Goal: Information Seeking & Learning: Understand process/instructions

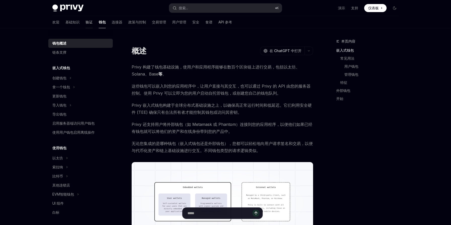
click at [85, 23] on font "验证" at bounding box center [88, 22] width 7 height 4
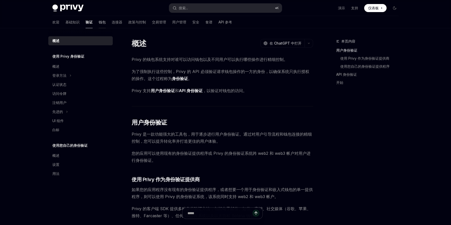
click at [99, 21] on font "钱包" at bounding box center [102, 22] width 7 height 4
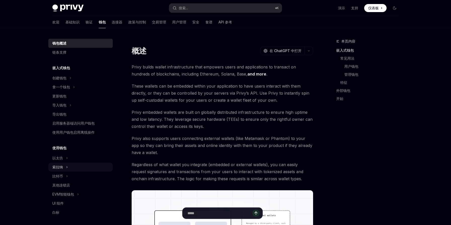
click at [78, 169] on div "索拉纳" at bounding box center [80, 166] width 64 height 9
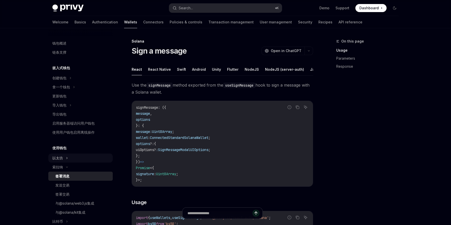
click at [73, 159] on div "以太坊" at bounding box center [80, 157] width 64 height 9
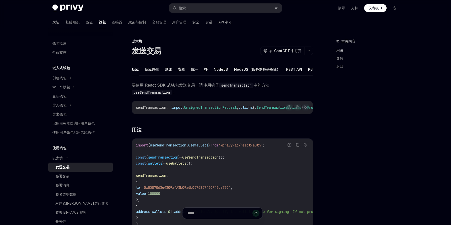
click at [78, 168] on div "发送交易" at bounding box center [82, 167] width 54 height 6
click at [183, 66] on font "安卓" at bounding box center [181, 69] width 7 height 6
type textarea "*"
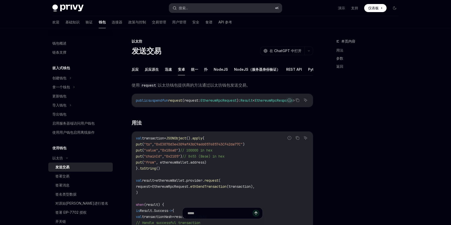
click at [202, 9] on button "搜索... ⌘ K" at bounding box center [225, 8] width 113 height 9
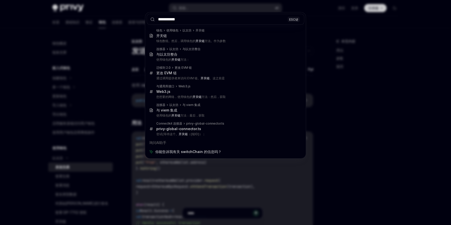
type input "**********"
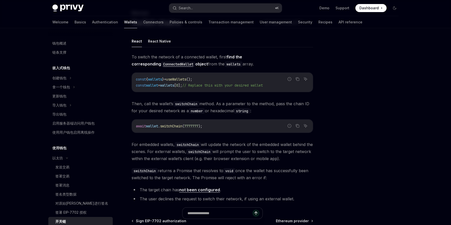
scroll to position [95, 0]
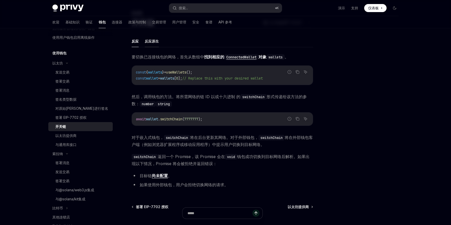
click at [153, 41] on font "反应原生" at bounding box center [152, 41] width 14 height 4
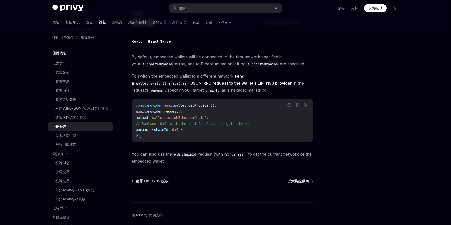
click at [139, 41] on button "React" at bounding box center [137, 41] width 10 height 12
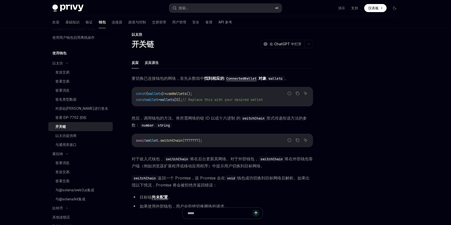
scroll to position [7, 0]
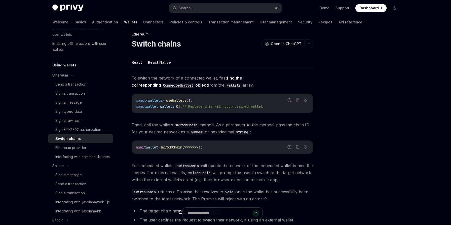
click at [341, 80] on div at bounding box center [364, 131] width 76 height 187
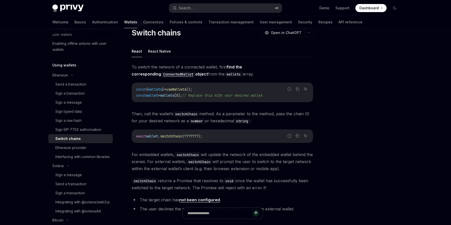
scroll to position [89, 0]
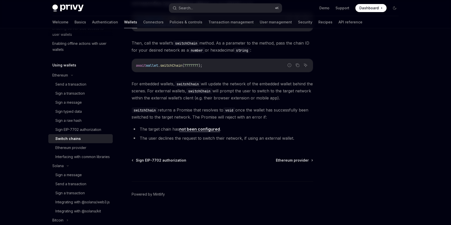
click at [83, 136] on div "Switch chains" at bounding box center [82, 139] width 54 height 6
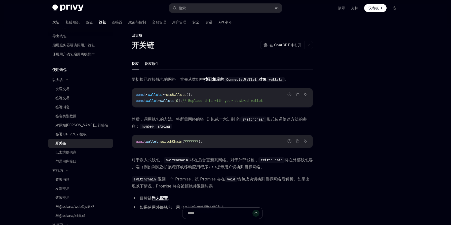
scroll to position [5, 0]
click at [85, 125] on font "对原始[PERSON_NAME]进行签名" at bounding box center [81, 125] width 53 height 4
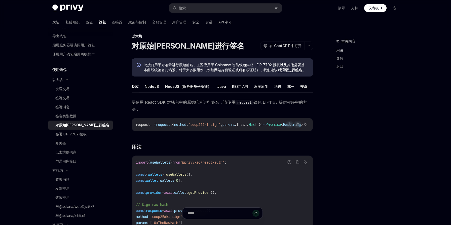
scroll to position [0, 1]
click at [76, 135] on font "签署 EIP-7702 授权" at bounding box center [70, 134] width 31 height 4
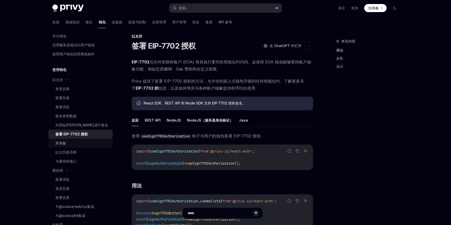
click at [68, 144] on div "开关链" at bounding box center [82, 143] width 54 height 6
type textarea "*"
